Goal: Information Seeking & Learning: Stay updated

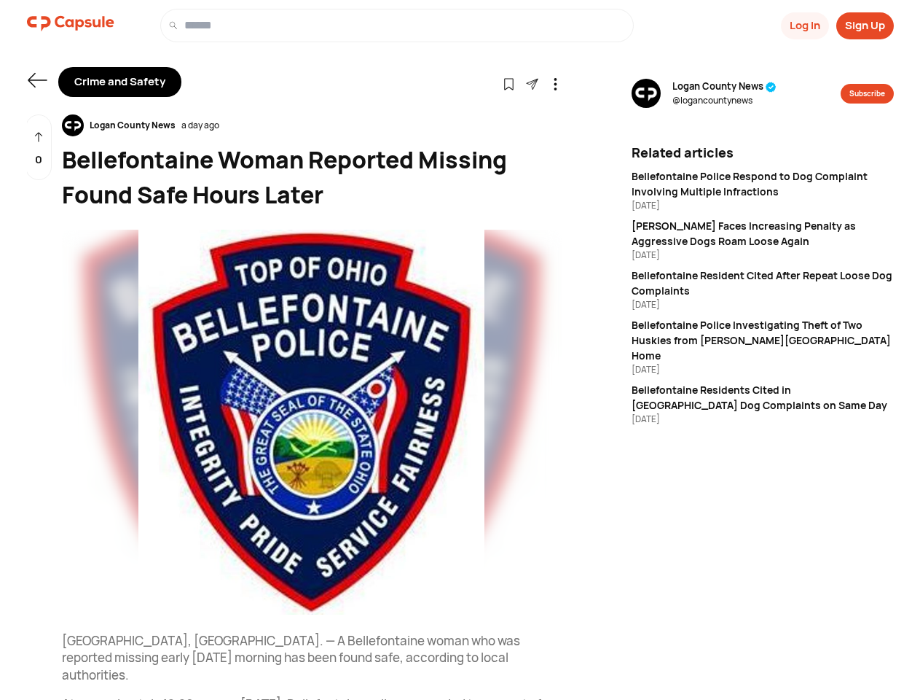
click at [804, 26] on button "Log In" at bounding box center [805, 25] width 48 height 27
click at [865, 26] on button "Sign Up" at bounding box center [866, 25] width 58 height 27
click at [37, 80] on icon at bounding box center [37, 80] width 19 height 15
click at [509, 83] on icon at bounding box center [509, 84] width 12 height 12
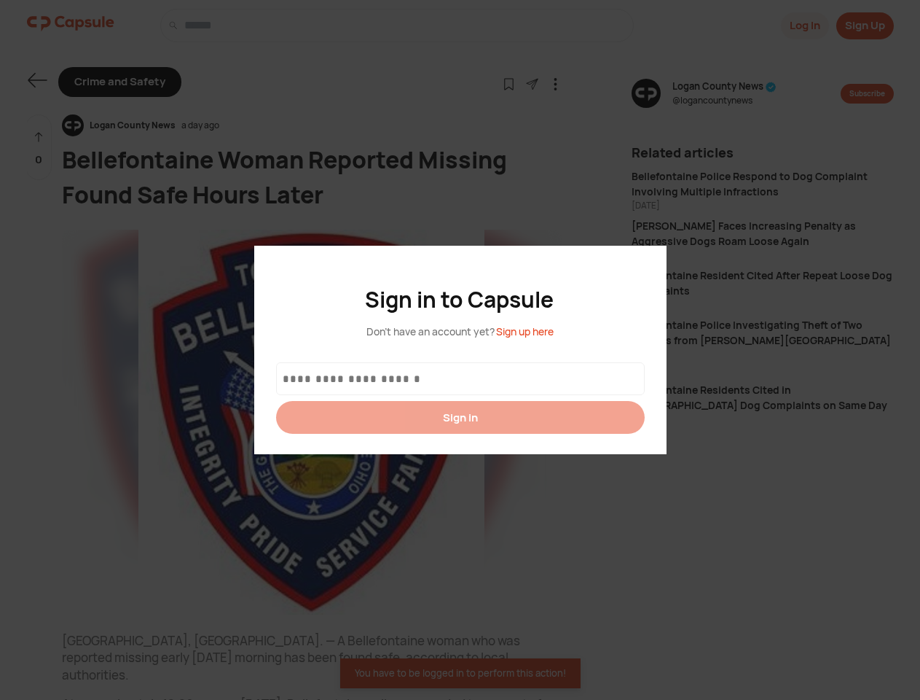
click at [532, 83] on div at bounding box center [460, 350] width 920 height 700
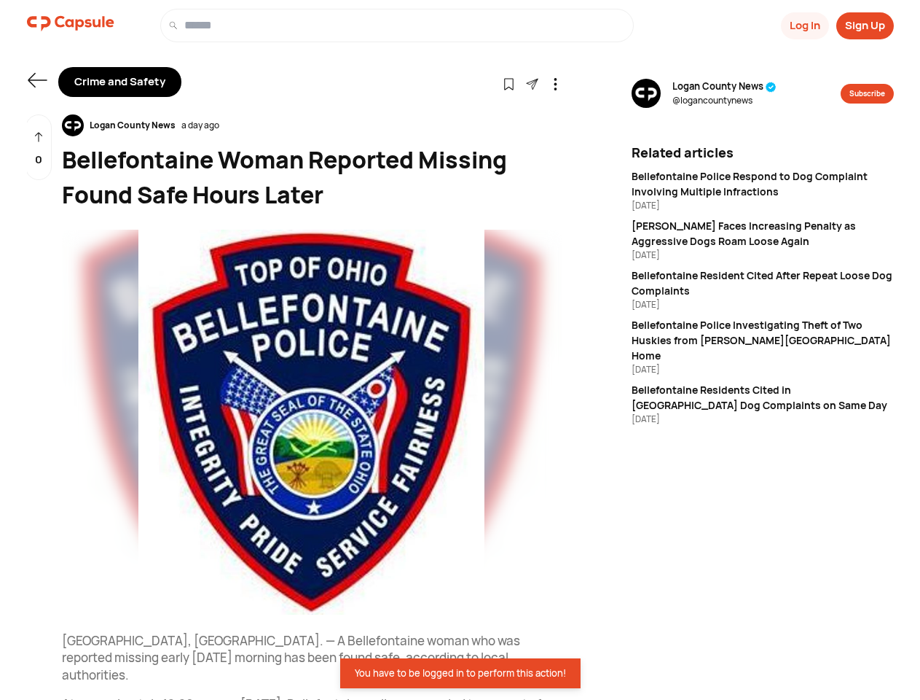
click at [555, 83] on icon at bounding box center [556, 84] width 12 height 12
click at [312, 125] on div "Logan County News a day ago" at bounding box center [312, 125] width 500 height 22
click at [312, 422] on img at bounding box center [312, 422] width 500 height 385
